Goal: Task Accomplishment & Management: Use online tool/utility

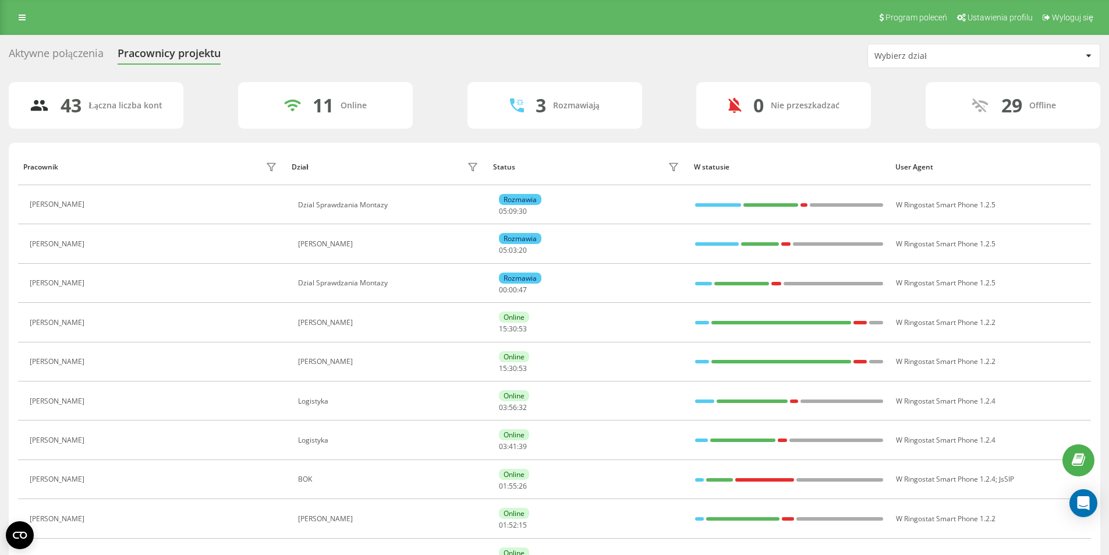
click at [1088, 51] on div at bounding box center [1088, 56] width 13 height 14
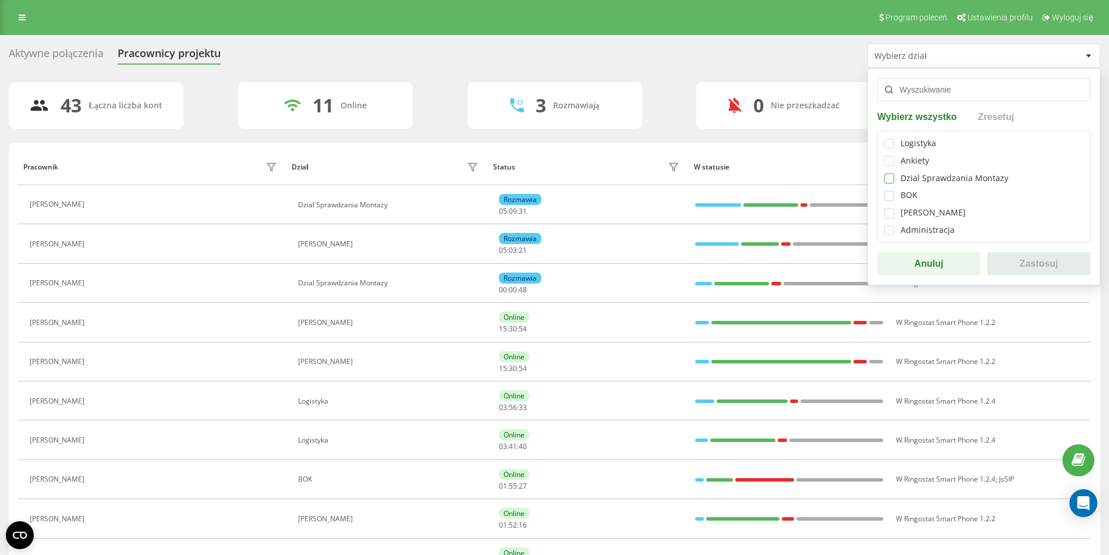
click at [886, 173] on label at bounding box center [889, 173] width 10 height 0
checkbox input "true"
click at [1013, 263] on button "Zastosuj" at bounding box center [1038, 263] width 103 height 23
